Goal: Task Accomplishment & Management: Manage account settings

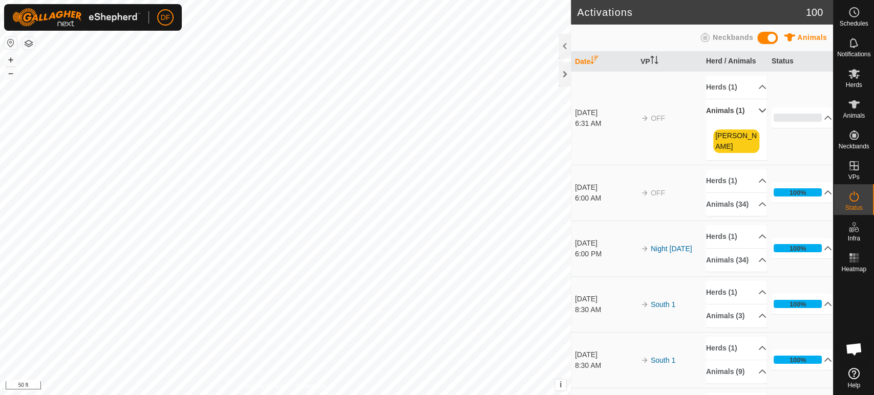
scroll to position [5366, 0]
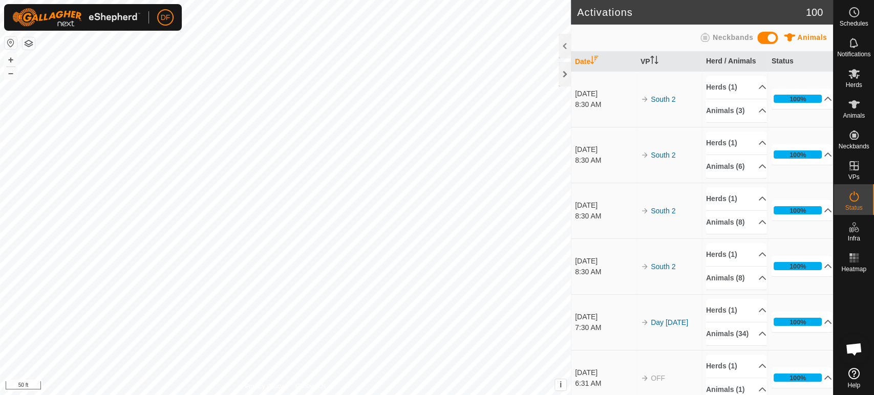
scroll to position [5366, 0]
click at [852, 105] on icon at bounding box center [854, 104] width 11 height 8
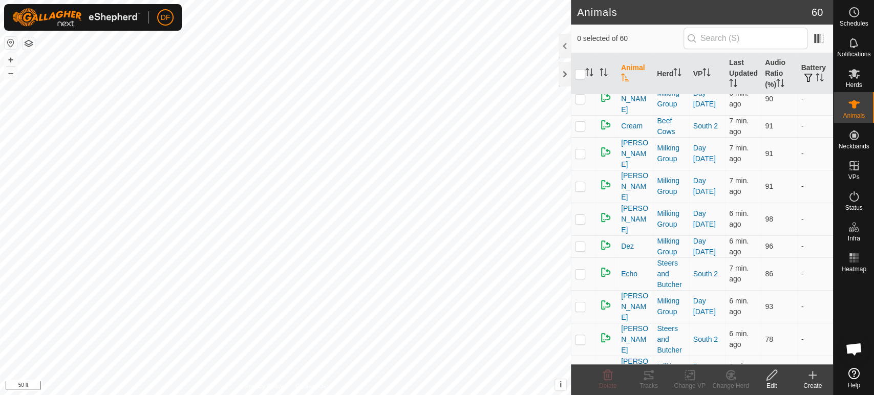
scroll to position [328, 0]
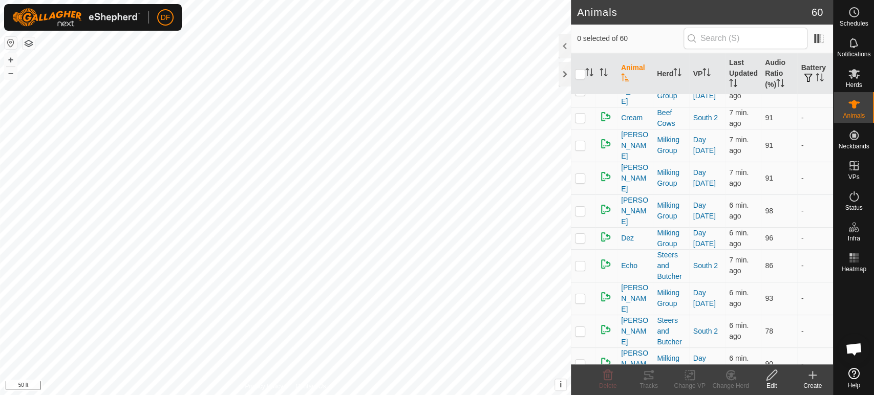
click at [578, 393] on p-checkbox at bounding box center [580, 397] width 10 height 8
click at [722, 382] on div "Change Herd" at bounding box center [730, 386] width 41 height 9
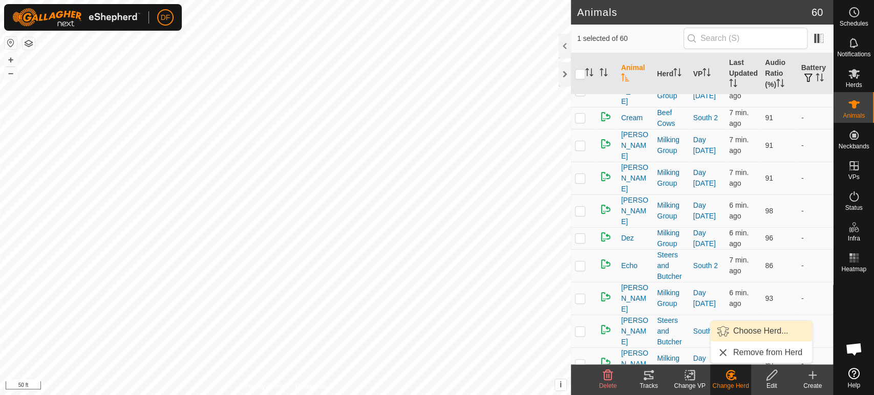
click at [740, 335] on span "Choose Herd..." at bounding box center [760, 331] width 55 height 12
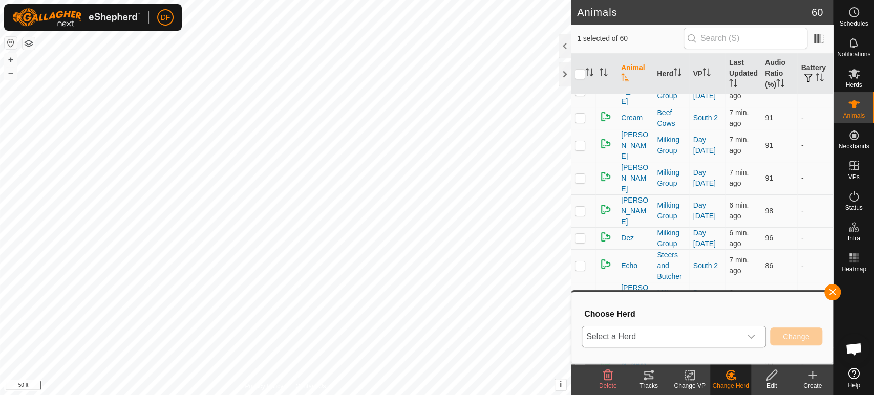
click at [689, 341] on span "Select a Herd" at bounding box center [661, 337] width 159 height 20
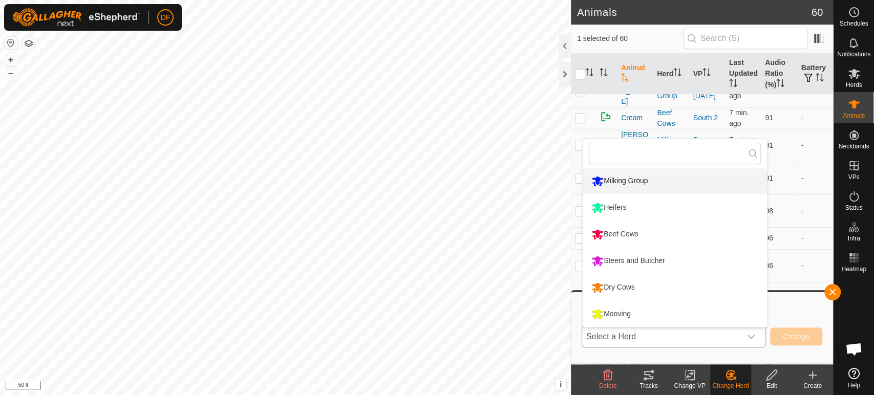
click at [618, 181] on div "Milking Group" at bounding box center [619, 181] width 61 height 17
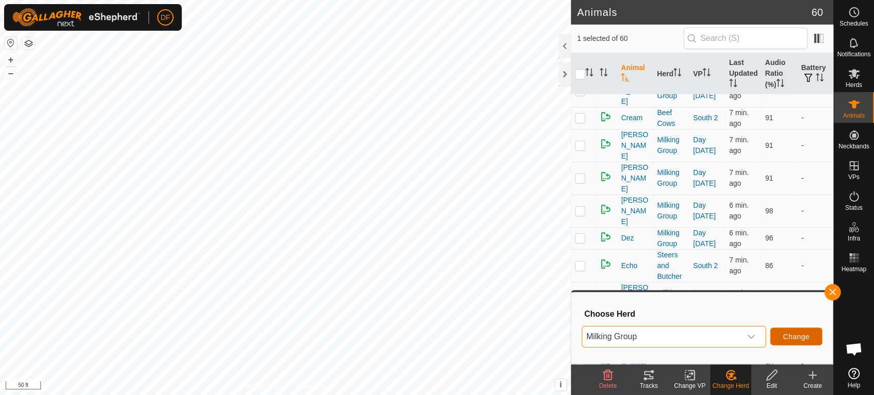
click at [801, 338] on span "Change" at bounding box center [796, 337] width 27 height 8
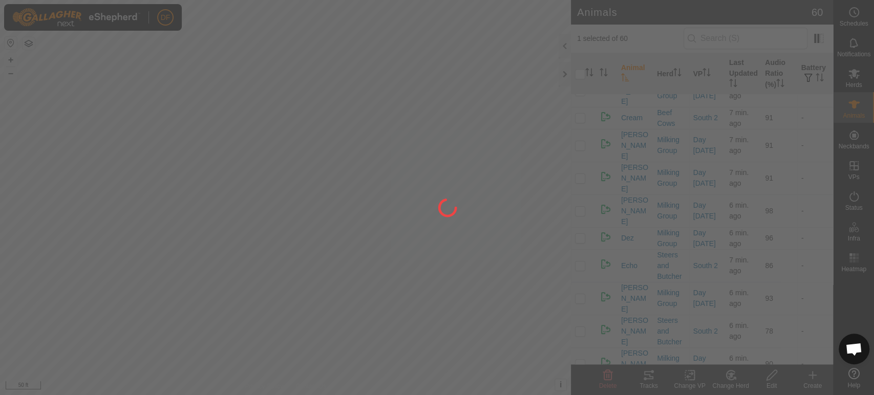
checkbox input "false"
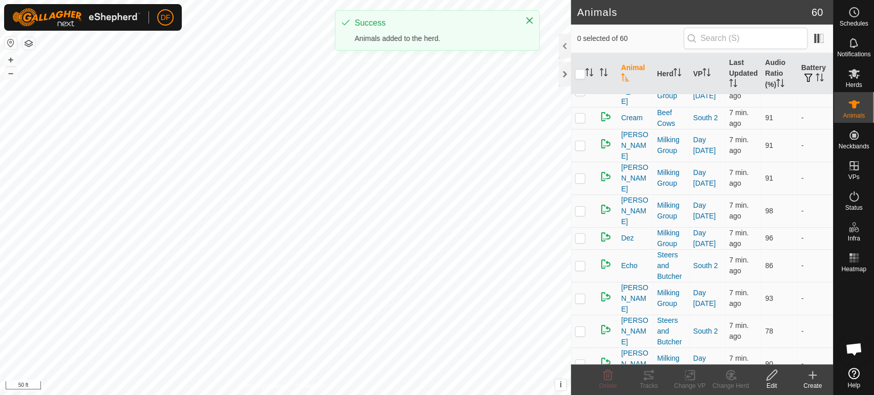
click at [467, 395] on html "DF Schedules Notifications Herds Animals Neckbands VPs Status Infra Heatmap Hel…" at bounding box center [437, 197] width 874 height 395
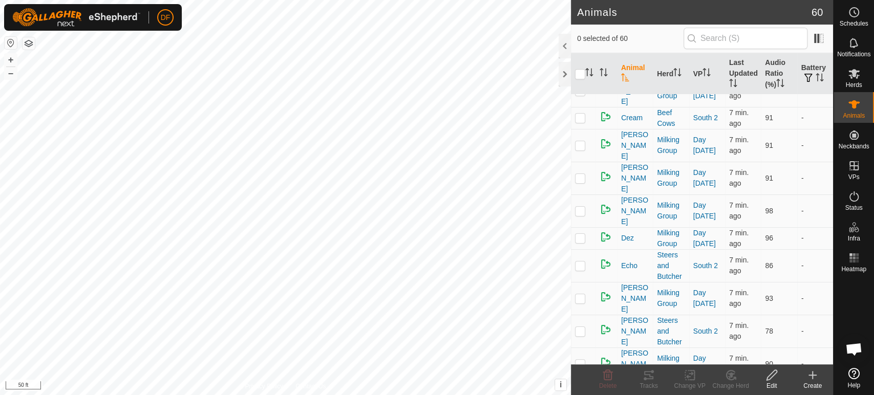
click at [288, 395] on html "DF Schedules Notifications Herds Animals Neckbands VPs Status Infra Heatmap Hel…" at bounding box center [437, 197] width 874 height 395
